Goal: Information Seeking & Learning: Learn about a topic

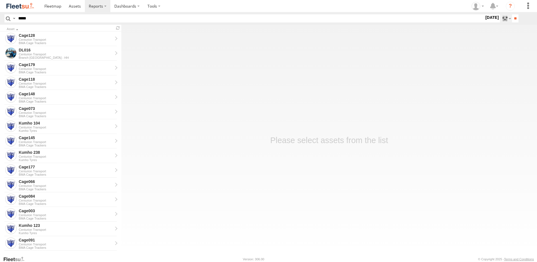
type input "*****"
click at [501, 16] on label at bounding box center [506, 18] width 12 height 8
click at [0, 0] on label at bounding box center [0, 0] width 0 height 0
click at [512, 16] on input "**" at bounding box center [515, 18] width 6 height 8
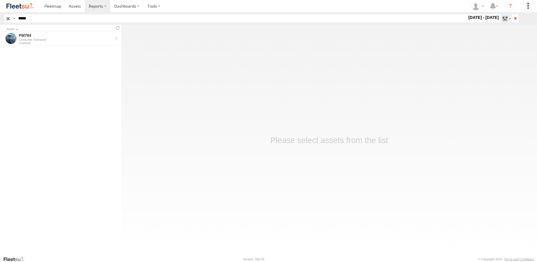
click at [500, 17] on label at bounding box center [506, 18] width 12 height 8
click at [0, 0] on label at bounding box center [0, 0] width 0 height 0
click at [515, 15] on input "**" at bounding box center [515, 18] width 6 height 8
click at [94, 37] on div "PM784" at bounding box center [66, 35] width 94 height 5
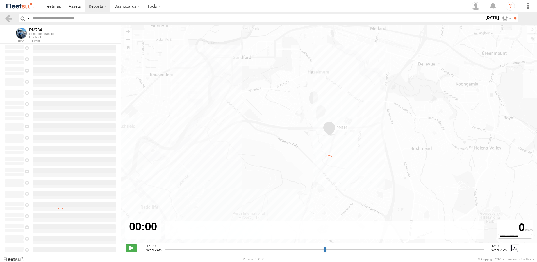
type input "*****"
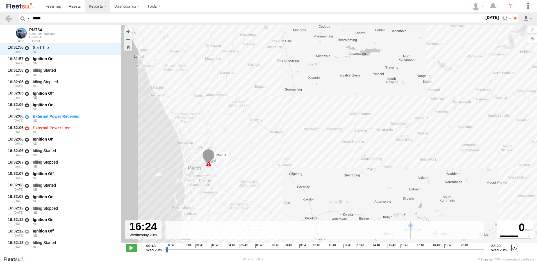
scroll to position [1522, 0]
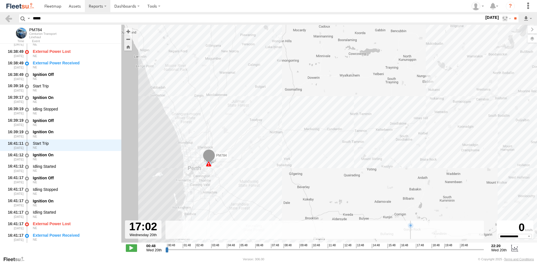
drag, startPoint x: 167, startPoint y: 250, endPoint x: 404, endPoint y: 257, distance: 237.3
click at [404, 252] on input "range" at bounding box center [324, 249] width 318 height 5
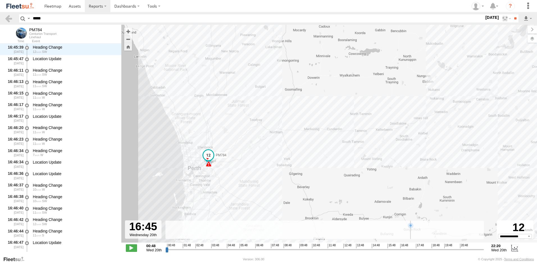
drag, startPoint x: 403, startPoint y: 250, endPoint x: 400, endPoint y: 251, distance: 3.0
click at [400, 251] on input "range" at bounding box center [324, 249] width 318 height 5
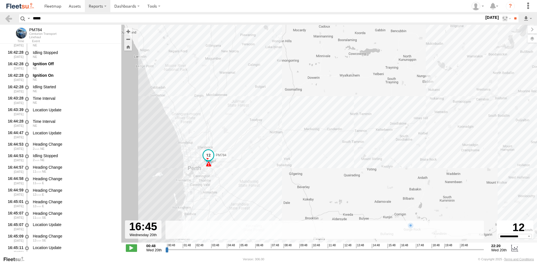
scroll to position [1899, 0]
click at [66, 85] on div "Ignition Off" at bounding box center [74, 87] width 83 height 5
click at [62, 98] on div "Ignition On" at bounding box center [74, 98] width 83 height 5
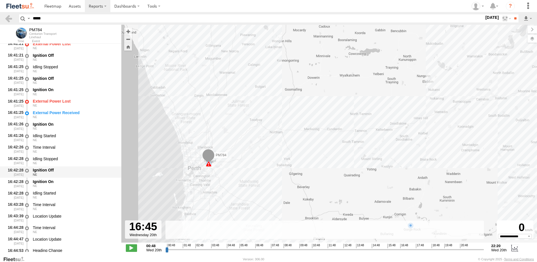
scroll to position [1815, 0]
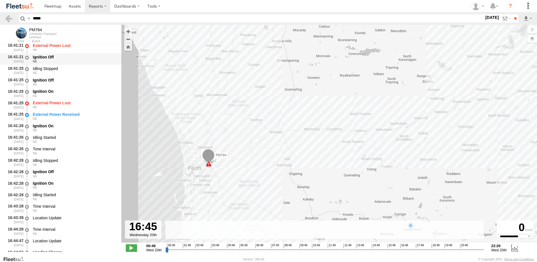
click at [71, 57] on div "Ignition Off" at bounding box center [74, 56] width 83 height 5
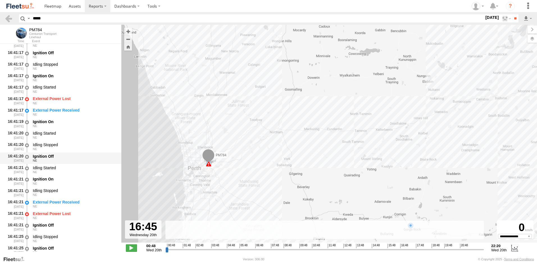
scroll to position [1646, 0]
click at [80, 57] on div "NE" at bounding box center [74, 57] width 83 height 3
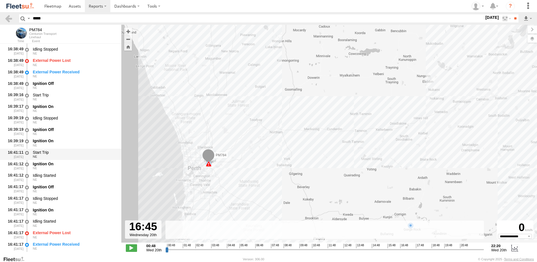
scroll to position [1506, 0]
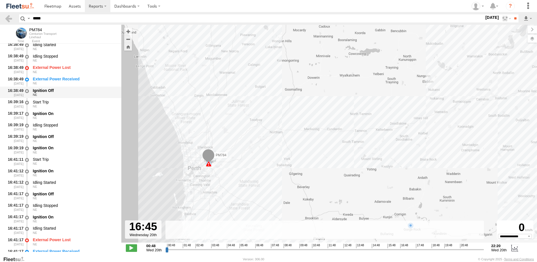
click at [42, 93] on div "Ignition Off" at bounding box center [74, 90] width 83 height 5
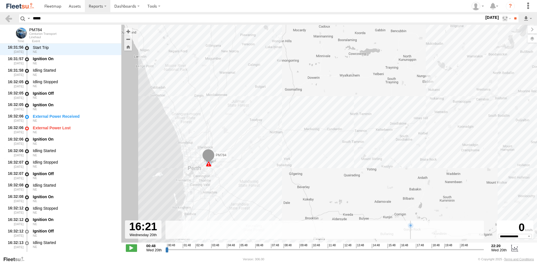
drag, startPoint x: 400, startPoint y: 250, endPoint x: 394, endPoint y: 246, distance: 6.5
click at [394, 247] on input "range" at bounding box center [324, 249] width 318 height 5
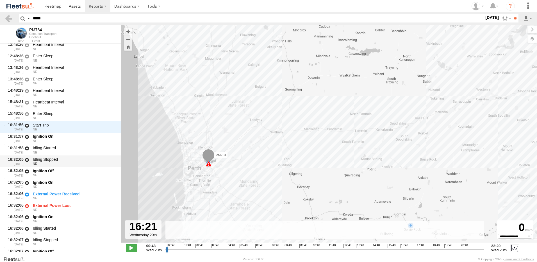
scroll to position [283, 0]
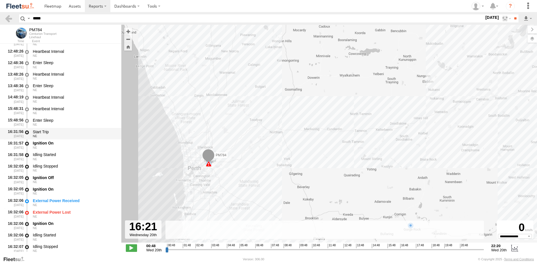
click at [61, 131] on div "Start Trip" at bounding box center [74, 131] width 83 height 5
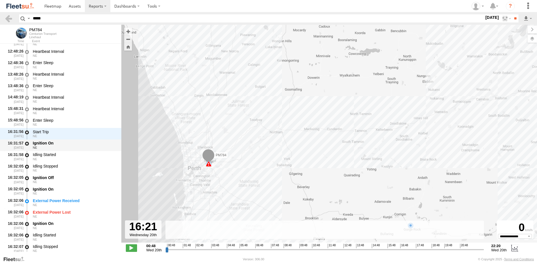
click at [59, 143] on div "Ignition On" at bounding box center [74, 142] width 83 height 5
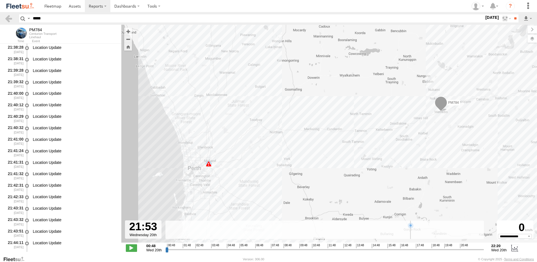
scroll to position [11068, 0]
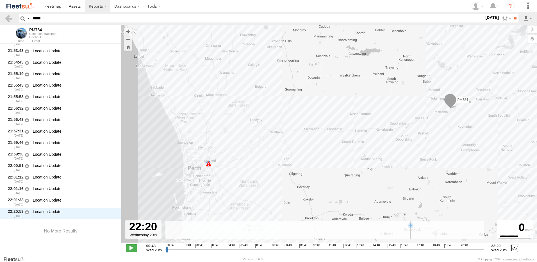
drag, startPoint x: 397, startPoint y: 249, endPoint x: 524, endPoint y: 236, distance: 127.9
type input "**********"
click at [484, 247] on input "range" at bounding box center [324, 249] width 318 height 5
click at [505, 16] on label at bounding box center [506, 18] width 12 height 8
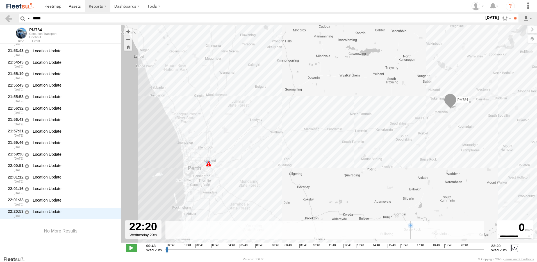
click at [0, 0] on label at bounding box center [0, 0] width 0 height 0
drag, startPoint x: 512, startPoint y: 24, endPoint x: 512, endPoint y: 19, distance: 4.8
click at [512, 19] on form "Search Query Asset ID Asset Label Registration Manufacturer Model VIN Job ID" at bounding box center [268, 18] width 499 height 8
click at [512, 19] on input "**" at bounding box center [515, 18] width 6 height 8
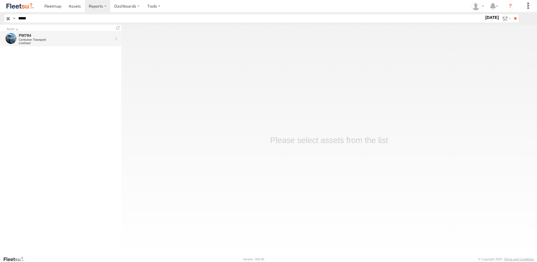
click at [51, 37] on div "PM784" at bounding box center [66, 35] width 94 height 5
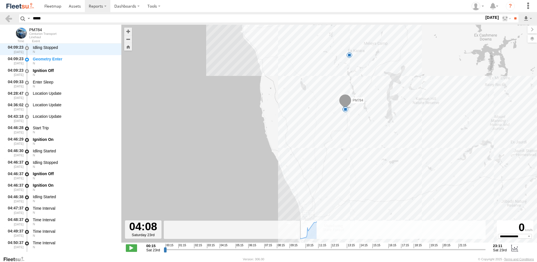
scroll to position [1032, 0]
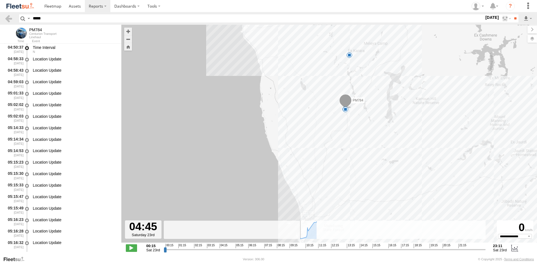
drag, startPoint x: 165, startPoint y: 250, endPoint x: 227, endPoint y: 255, distance: 62.5
click at [227, 252] on input "range" at bounding box center [325, 249] width 322 height 5
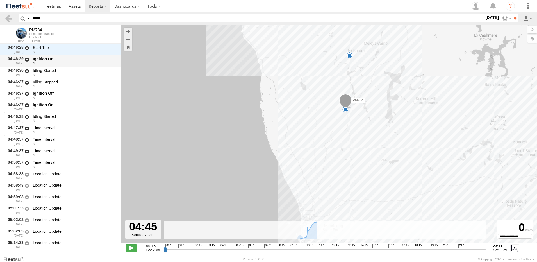
click at [73, 60] on div "Ignition On" at bounding box center [74, 58] width 83 height 5
click at [229, 250] on input "range" at bounding box center [325, 249] width 322 height 5
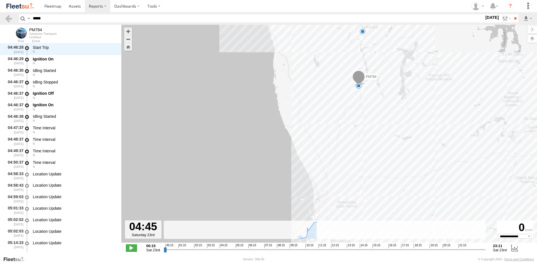
drag, startPoint x: 396, startPoint y: 163, endPoint x: 391, endPoint y: 180, distance: 17.9
click at [391, 180] on div "PM784 03:28 Sat 04:09 Sat 04:46 Sat 08:49 Sat 09:20 Sat 09:49 Sat 09:58 Sat" at bounding box center [329, 136] width 416 height 223
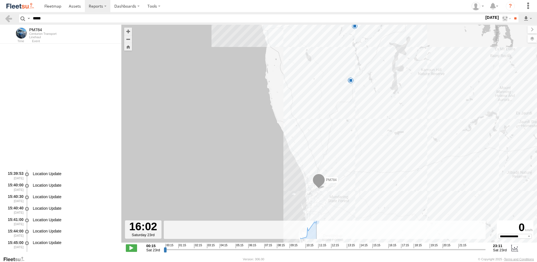
scroll to position [15327, 0]
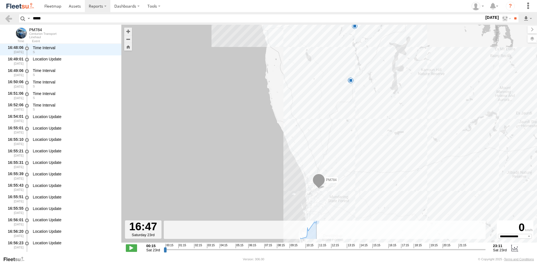
drag, startPoint x: 227, startPoint y: 249, endPoint x: 275, endPoint y: 209, distance: 62.6
click at [393, 247] on input "range" at bounding box center [325, 249] width 322 height 5
click at [50, 67] on div "16:42:06 [DATE] Heading Change 9 S" at bounding box center [60, 73] width 121 height 12
click at [56, 60] on div "Idling Stopped" at bounding box center [74, 58] width 83 height 5
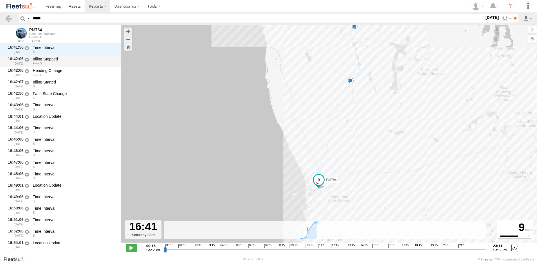
click at [65, 65] on div "Idling Stopped 9 S" at bounding box center [74, 61] width 85 height 10
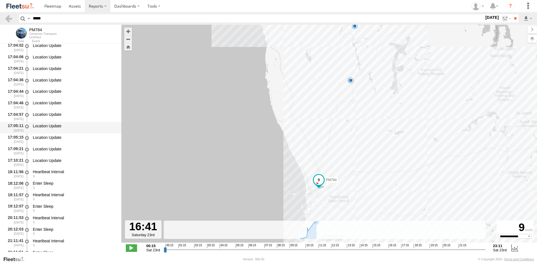
scroll to position [15881, 0]
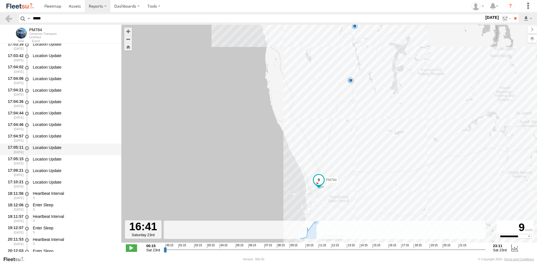
click at [45, 149] on div "Location Update" at bounding box center [74, 147] width 83 height 5
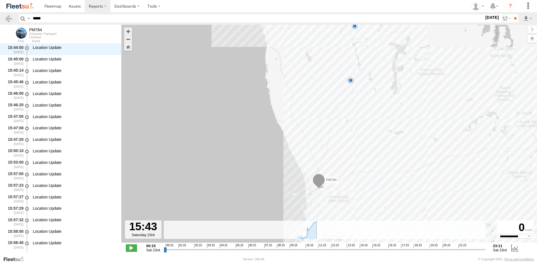
scroll to position [15006, 0]
drag, startPoint x: 393, startPoint y: 250, endPoint x: 380, endPoint y: 260, distance: 15.6
click at [380, 252] on input "range" at bounding box center [325, 249] width 322 height 5
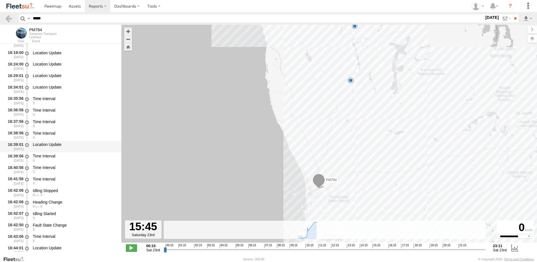
scroll to position [15371, 0]
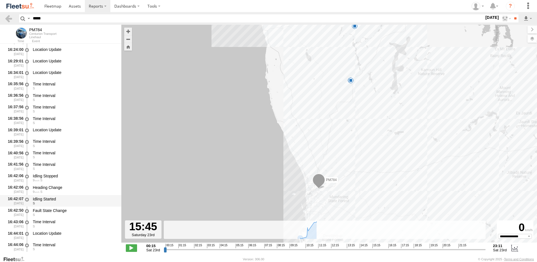
click at [65, 200] on div "Idling Started" at bounding box center [74, 198] width 83 height 5
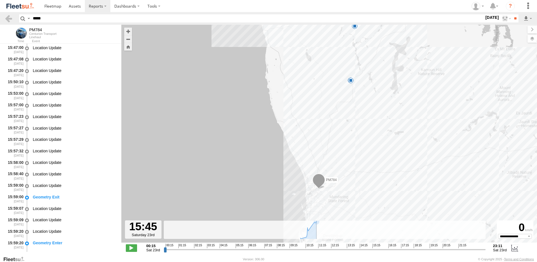
scroll to position [15006, 0]
click at [380, 249] on input "range" at bounding box center [325, 249] width 322 height 5
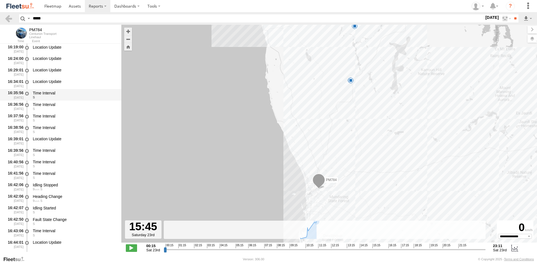
scroll to position [15371, 0]
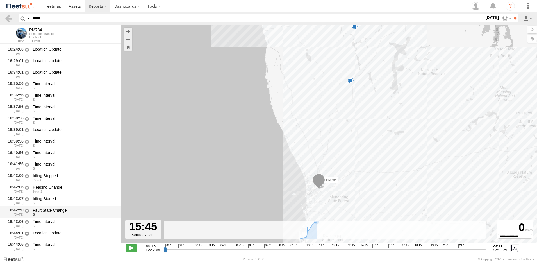
click at [47, 208] on div "Fault State Change" at bounding box center [74, 209] width 83 height 5
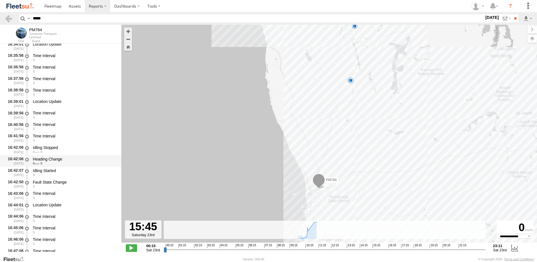
click at [62, 164] on div "9 S" at bounding box center [74, 162] width 83 height 3
click at [59, 172] on div "Idling Started" at bounding box center [74, 170] width 83 height 5
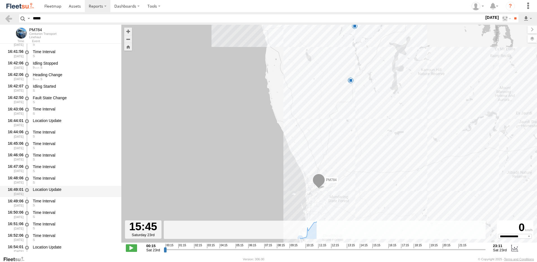
scroll to position [15455, 0]
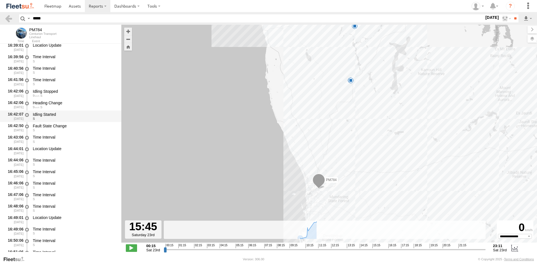
click at [73, 115] on div "Idling Started" at bounding box center [74, 114] width 83 height 5
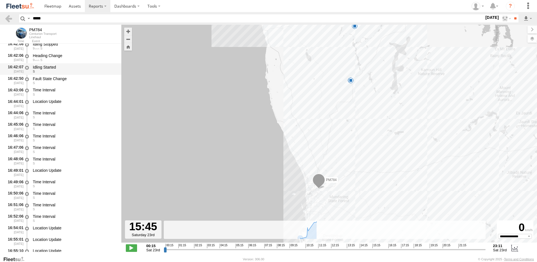
scroll to position [15512, 0]
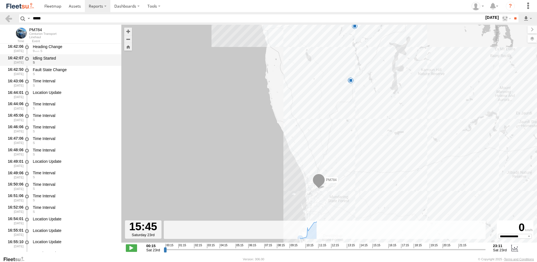
click at [40, 59] on div "Idling Started" at bounding box center [74, 58] width 83 height 5
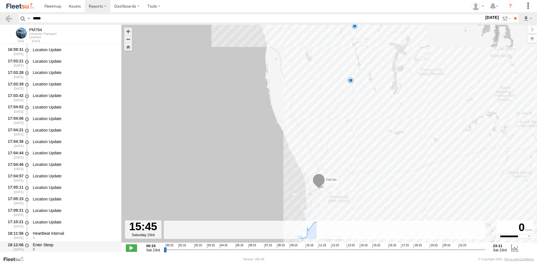
scroll to position [15832, 0]
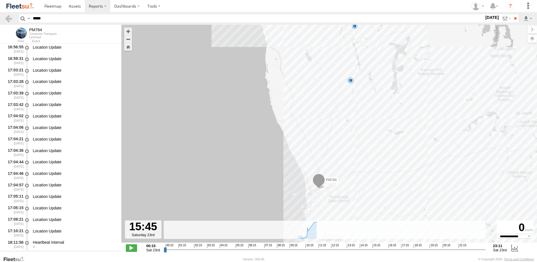
click at [68, 140] on div "Location Update" at bounding box center [74, 138] width 83 height 5
click at [67, 117] on div "Location Update" at bounding box center [74, 115] width 83 height 5
click at [49, 129] on div "Location Update" at bounding box center [74, 127] width 83 height 5
click at [36, 152] on div "Location Update" at bounding box center [74, 150] width 83 height 5
click at [10, 162] on div "17:04:44 [DATE]" at bounding box center [14, 164] width 20 height 10
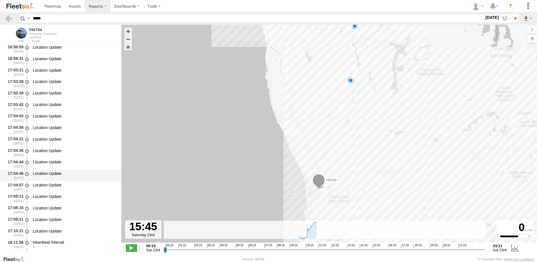
click at [40, 181] on div "17:04:46 [DATE] Location Update" at bounding box center [60, 176] width 121 height 12
click at [14, 198] on div "17:05:11 [DATE]" at bounding box center [14, 198] width 20 height 10
click at [50, 218] on div "Location Update" at bounding box center [74, 219] width 83 height 5
click at [15, 228] on div "17:10:21 [DATE]" at bounding box center [14, 232] width 20 height 10
click at [23, 115] on div "17:04:02 [DATE]" at bounding box center [14, 118] width 20 height 10
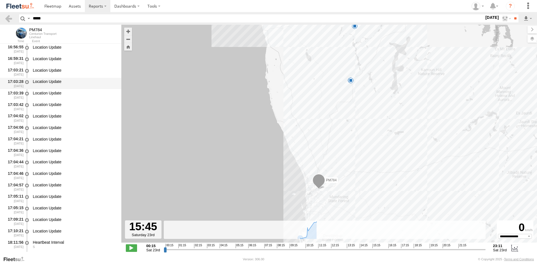
click at [76, 87] on div "Location Update" at bounding box center [74, 83] width 85 height 10
click at [28, 87] on div at bounding box center [27, 83] width 6 height 10
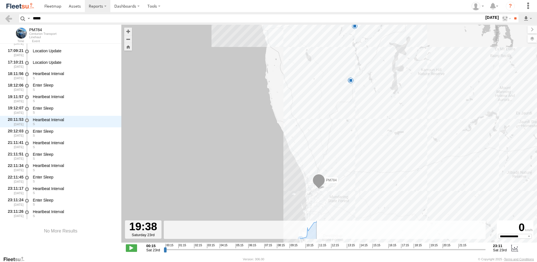
scroll to position [16001, 0]
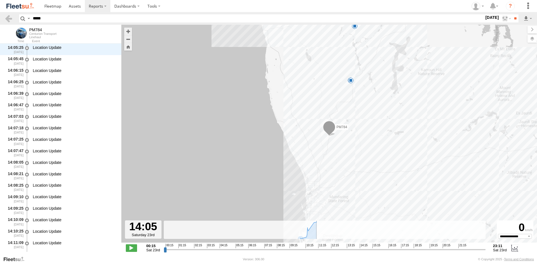
drag, startPoint x: 381, startPoint y: 248, endPoint x: 357, endPoint y: 250, distance: 24.2
click at [357, 250] on input "range" at bounding box center [325, 249] width 322 height 5
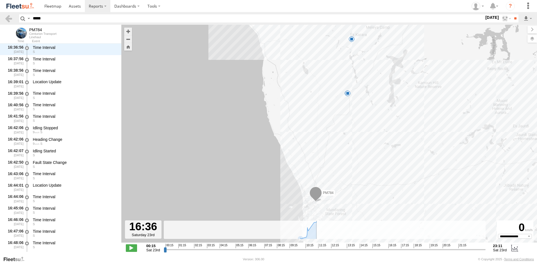
scroll to position [15430, 0]
drag, startPoint x: 357, startPoint y: 250, endPoint x: 393, endPoint y: 257, distance: 36.0
click at [393, 252] on input "range" at bounding box center [325, 249] width 322 height 5
click at [14, 139] on div "16:42:07 [DATE]" at bounding box center [14, 141] width 20 height 10
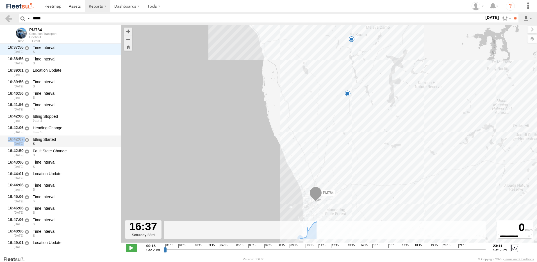
click at [14, 139] on div "16:42:07 [DATE]" at bounding box center [14, 141] width 20 height 10
click at [52, 138] on div "Idling Started" at bounding box center [74, 139] width 83 height 5
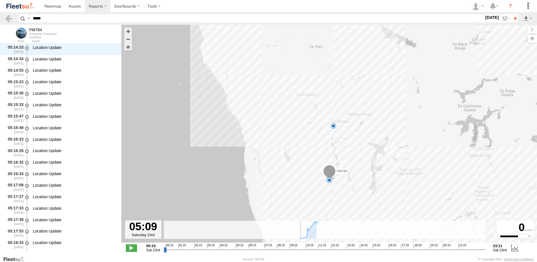
scroll to position [1262, 0]
drag, startPoint x: 393, startPoint y: 249, endPoint x: 233, endPoint y: 264, distance: 161.0
click at [233, 252] on input "range" at bounding box center [325, 249] width 322 height 5
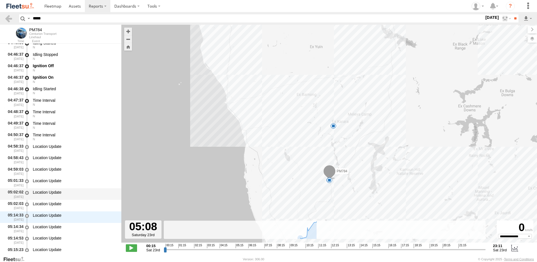
scroll to position [1094, 0]
click at [66, 83] on div "N" at bounding box center [74, 82] width 83 height 3
click at [66, 77] on div "Ignition On" at bounding box center [74, 78] width 83 height 5
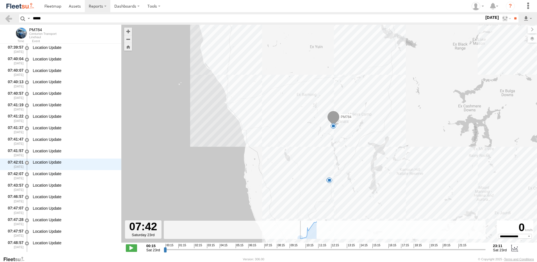
scroll to position [4004, 0]
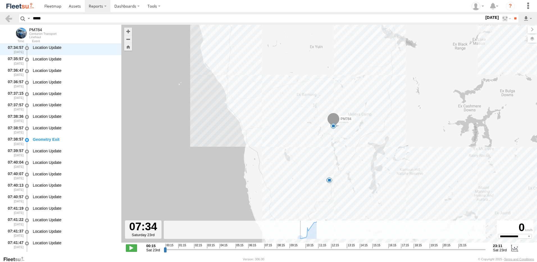
drag, startPoint x: 234, startPoint y: 249, endPoint x: 267, endPoint y: 254, distance: 32.9
click at [267, 252] on input "range" at bounding box center [325, 249] width 322 height 5
drag, startPoint x: 267, startPoint y: 249, endPoint x: 334, endPoint y: 274, distance: 71.2
click at [334, 252] on input "range" at bounding box center [325, 249] width 322 height 5
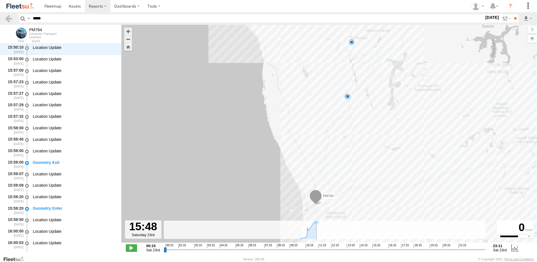
scroll to position [15086, 0]
drag, startPoint x: 335, startPoint y: 249, endPoint x: 382, endPoint y: 261, distance: 48.4
type input "**********"
click at [382, 252] on input "range" at bounding box center [325, 249] width 322 height 5
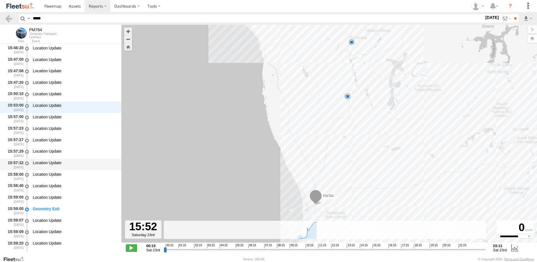
scroll to position [15030, 0]
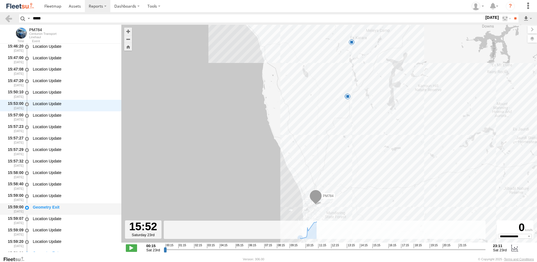
click at [70, 204] on div "Geometry Exit" at bounding box center [74, 209] width 85 height 10
click at [492, 16] on label "[DATE]" at bounding box center [492, 17] width 16 height 6
click at [507, 17] on label at bounding box center [506, 18] width 12 height 8
